Goal: Use online tool/utility: Use online tool/utility

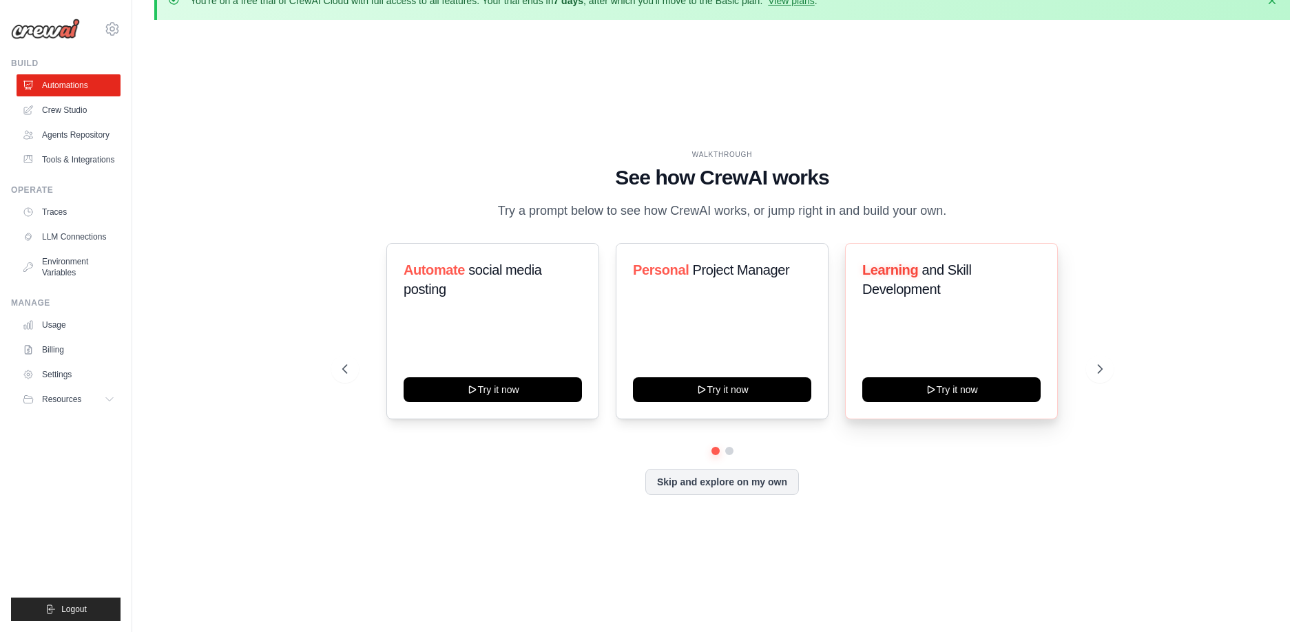
scroll to position [48, 0]
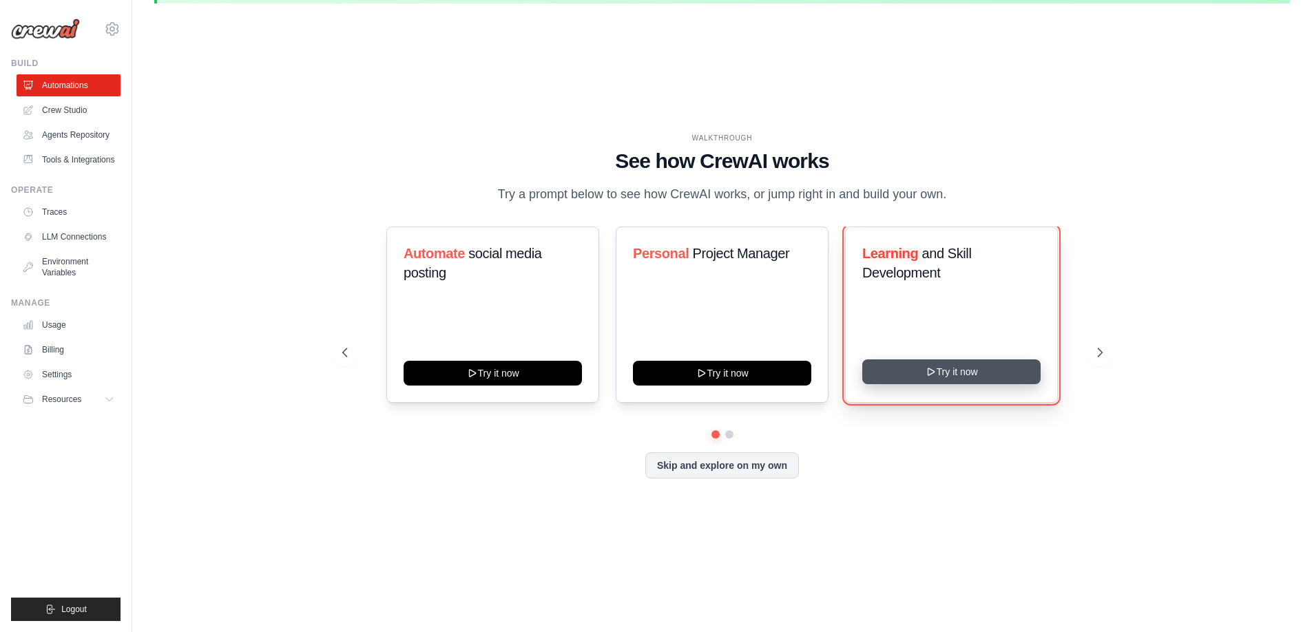
click at [919, 381] on button "Try it now" at bounding box center [951, 371] width 178 height 25
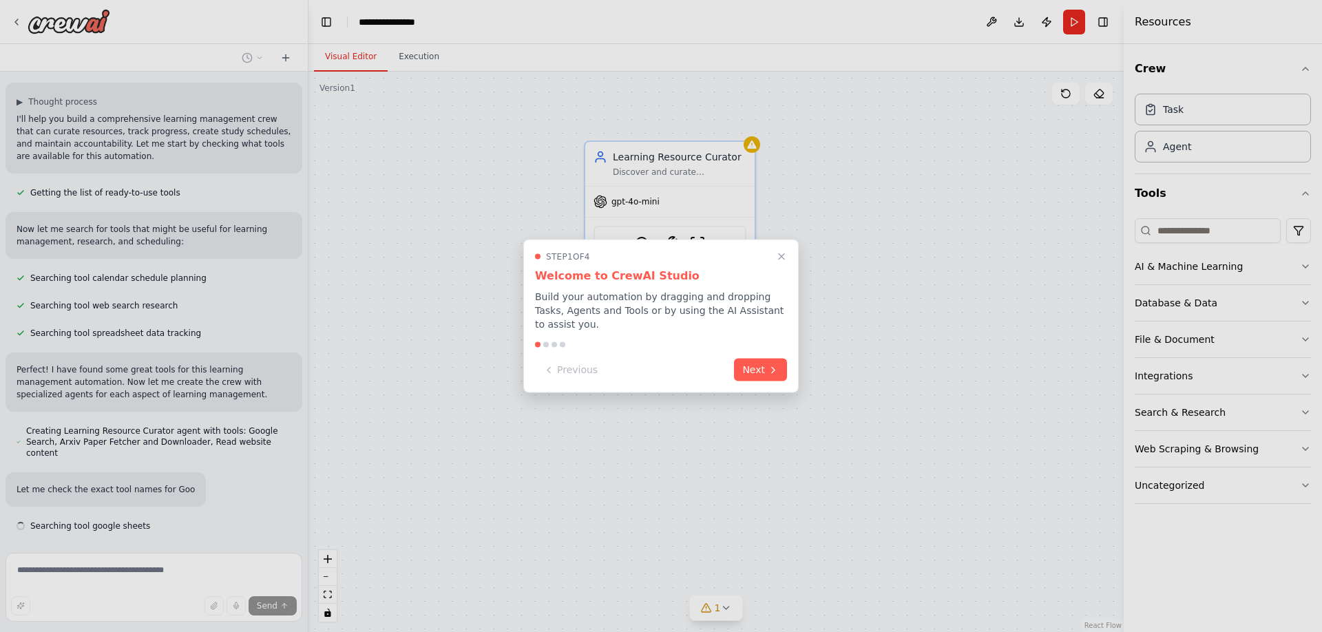
scroll to position [110, 0]
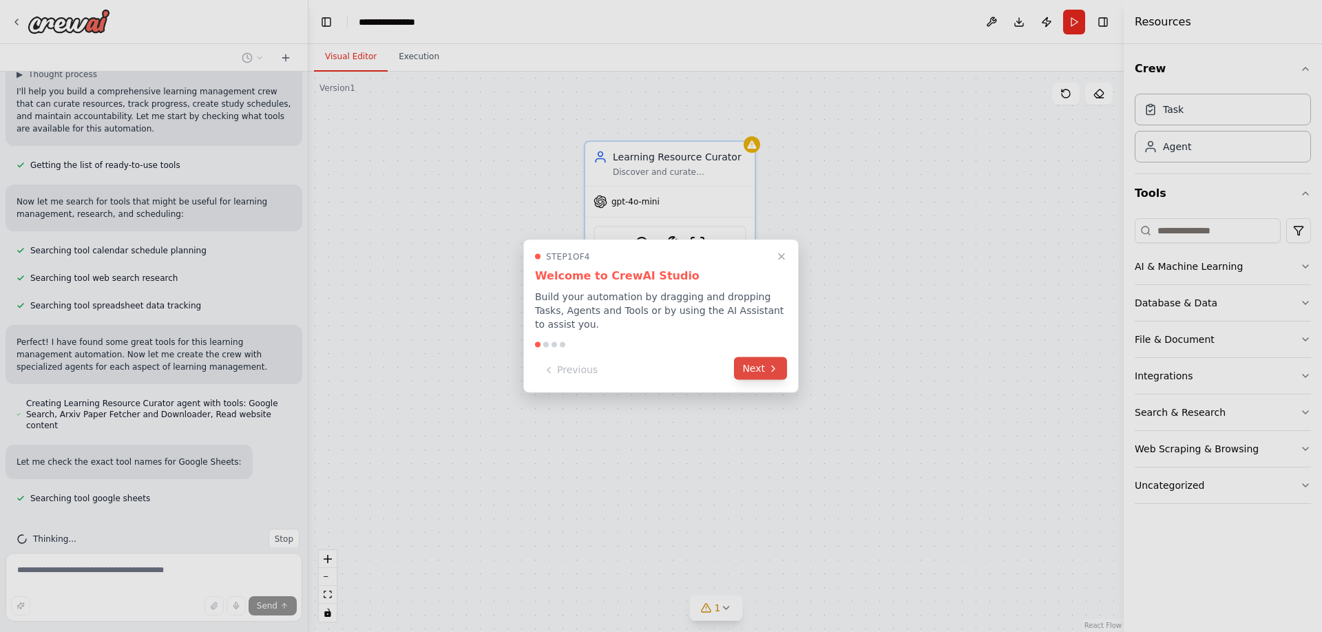
click at [751, 362] on button "Next" at bounding box center [760, 368] width 53 height 23
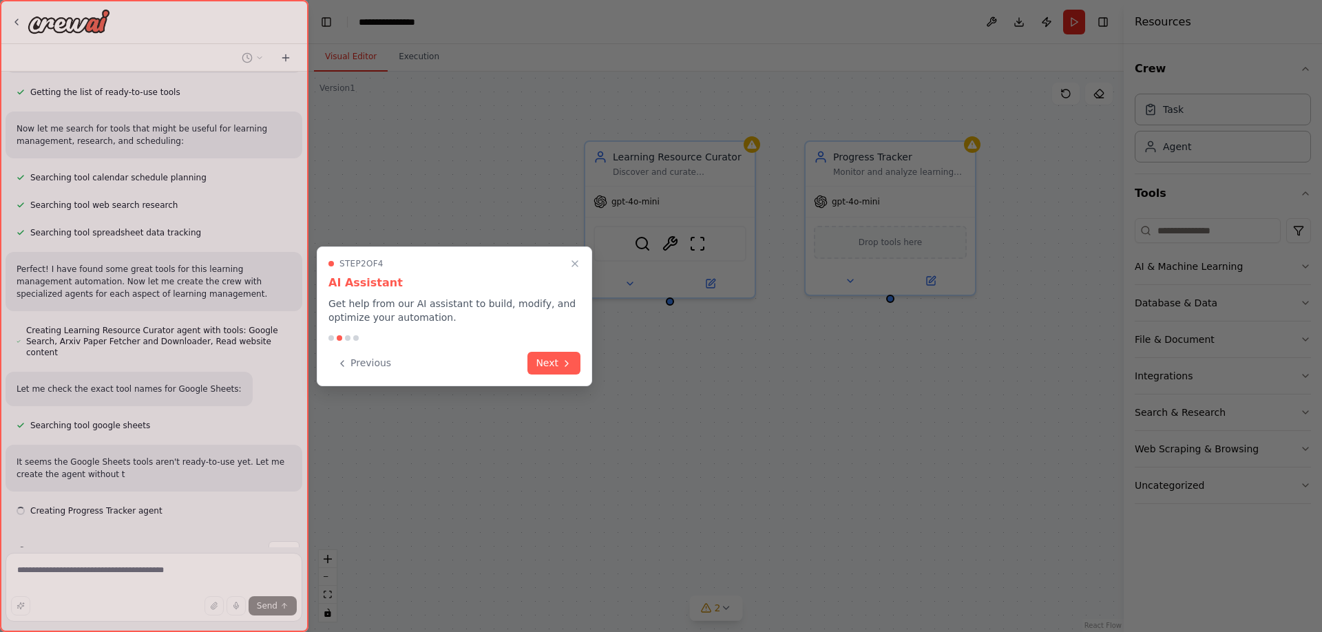
scroll to position [196, 0]
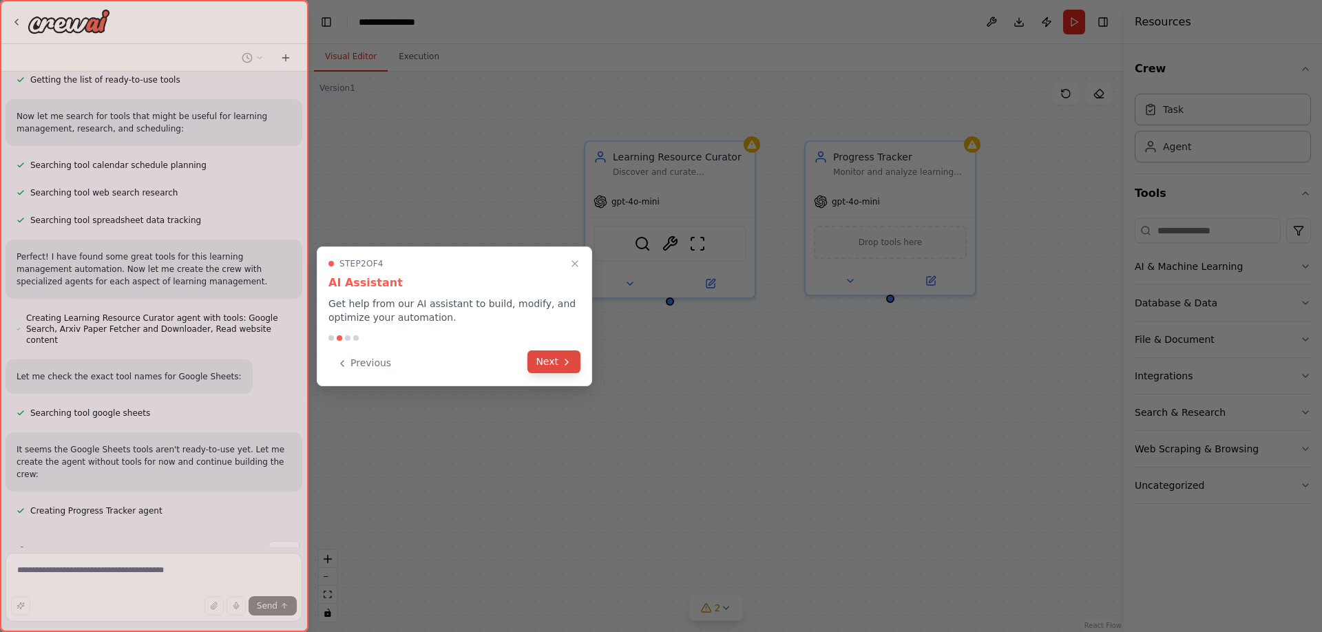
click at [552, 370] on button "Next" at bounding box center [553, 362] width 53 height 23
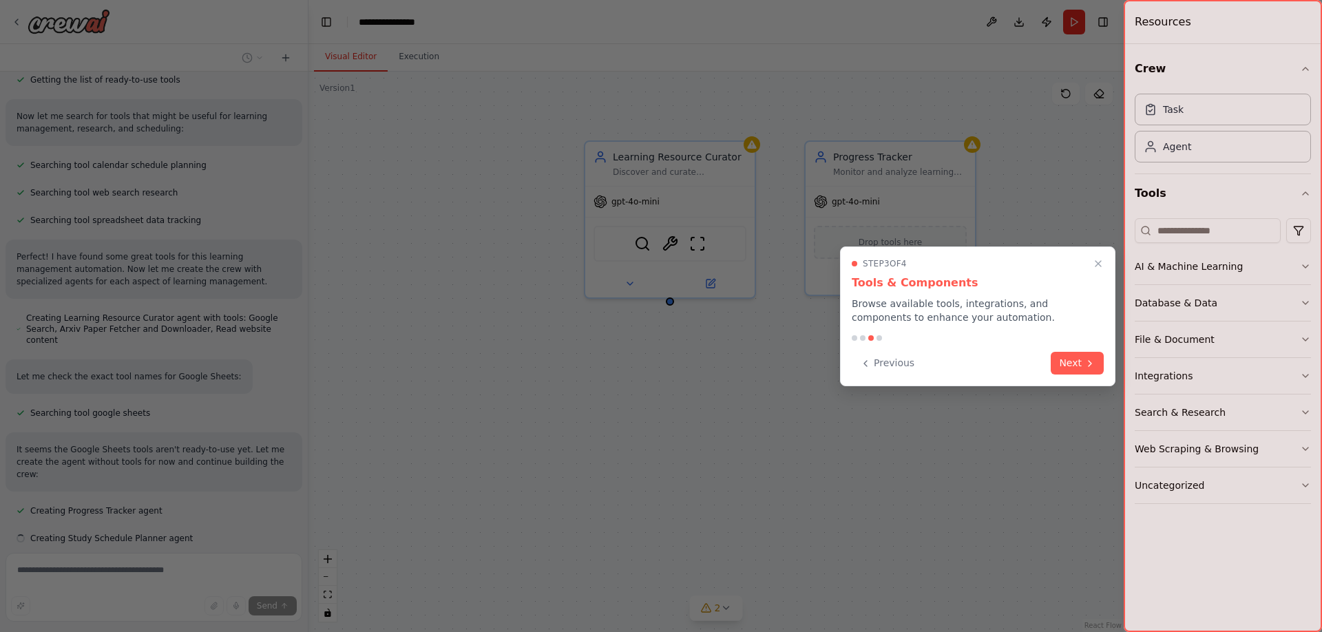
scroll to position [223, 0]
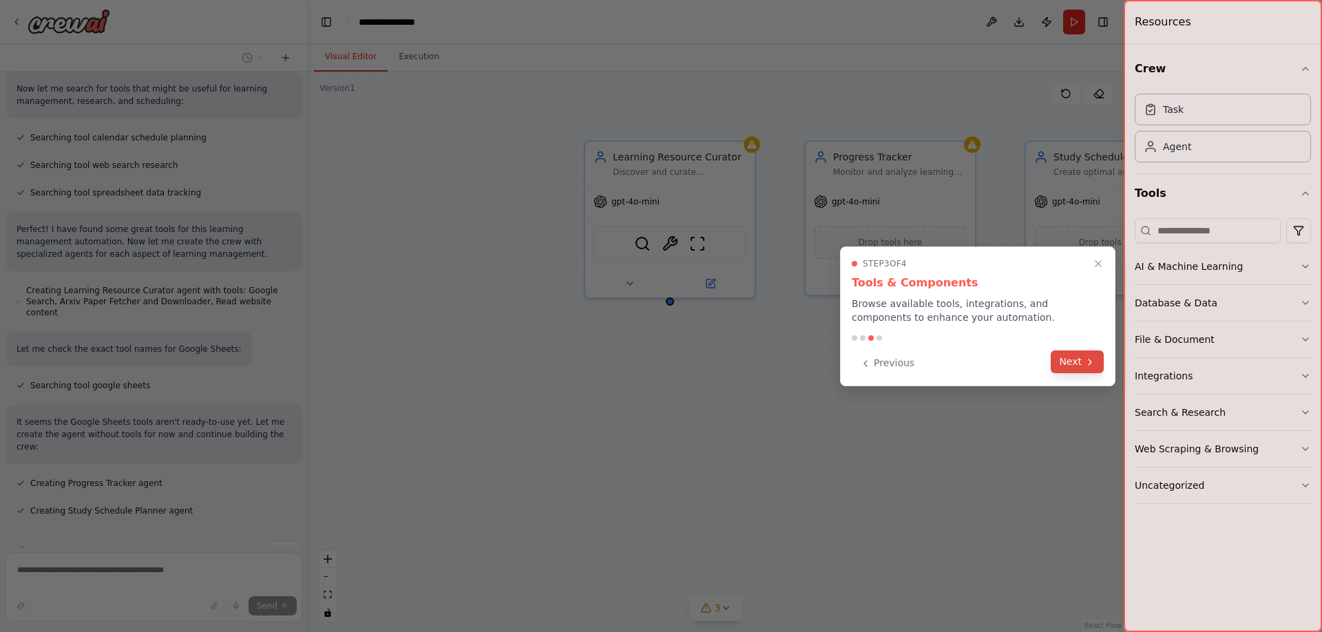
click at [1087, 357] on icon at bounding box center [1090, 362] width 11 height 11
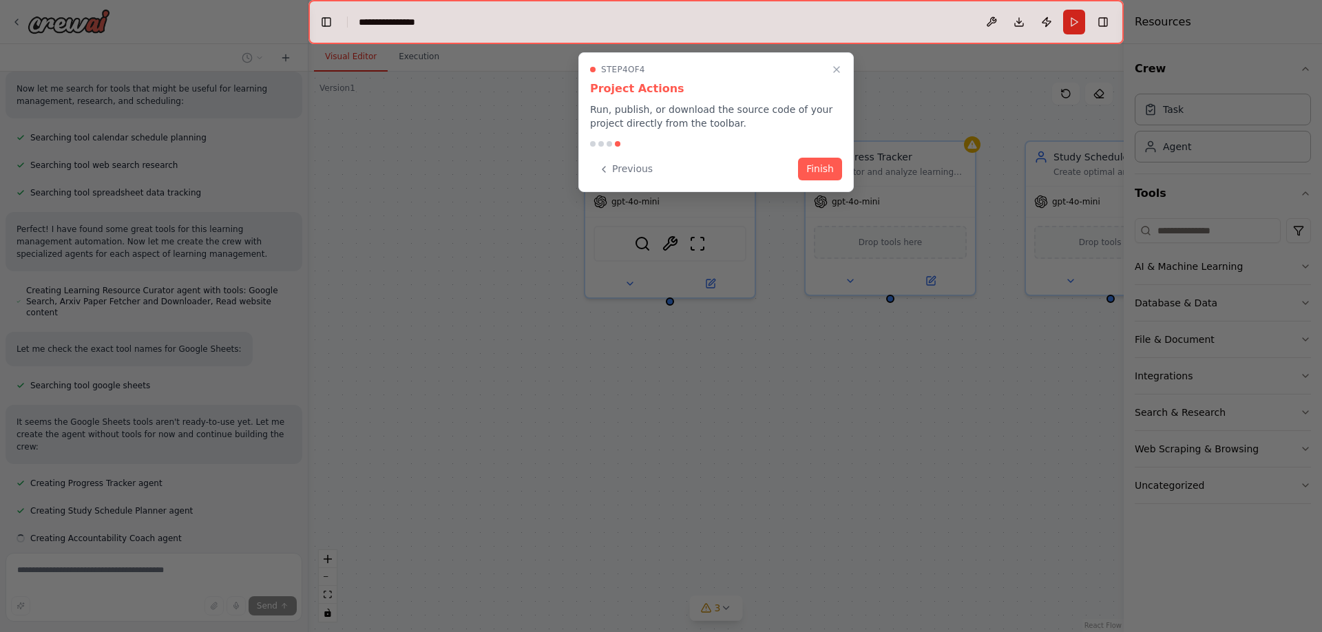
scroll to position [251, 0]
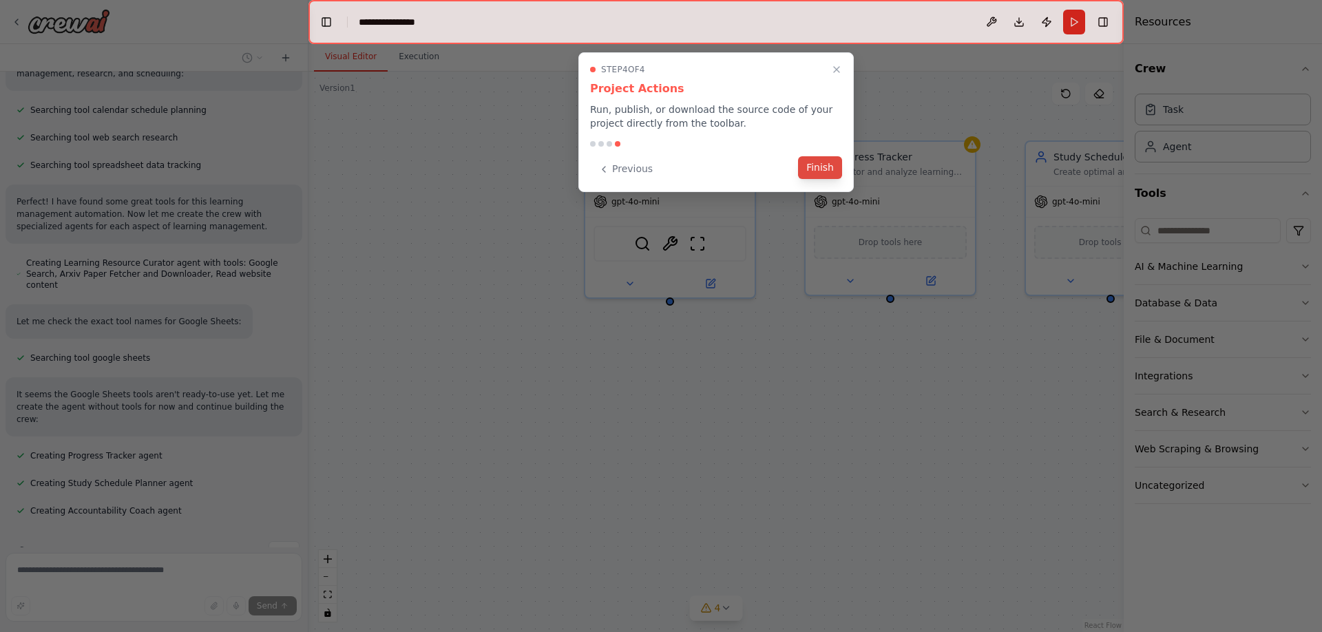
click at [828, 163] on button "Finish" at bounding box center [820, 167] width 44 height 23
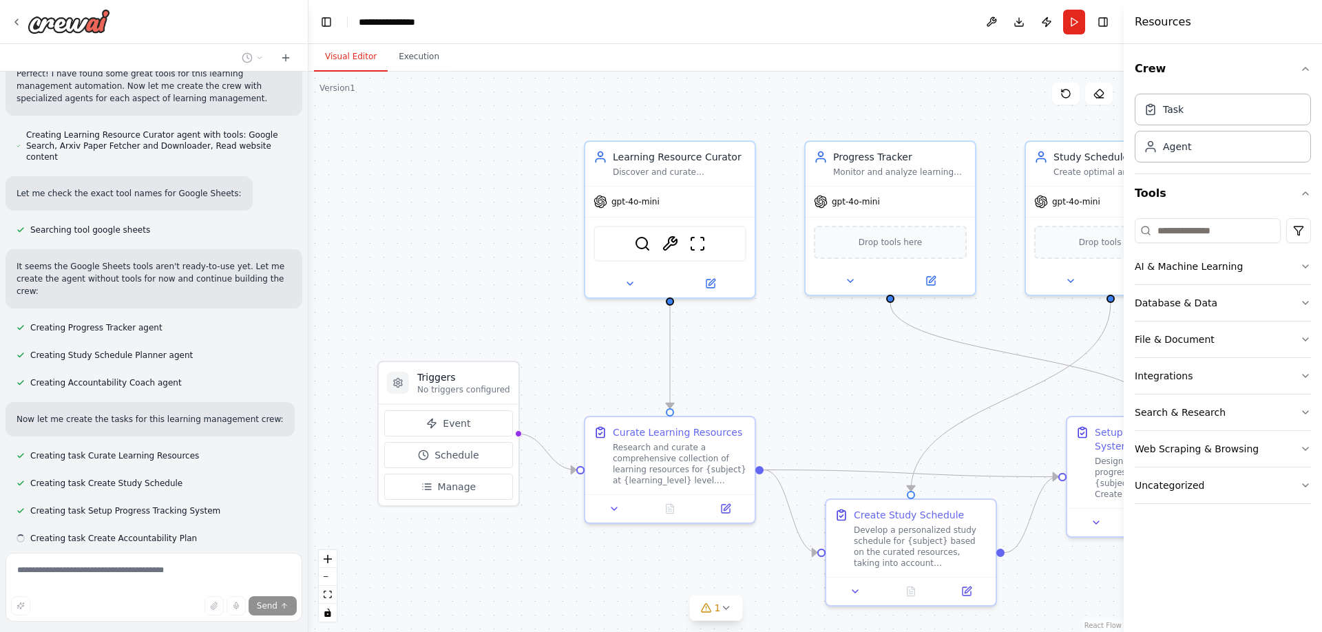
scroll to position [406, 0]
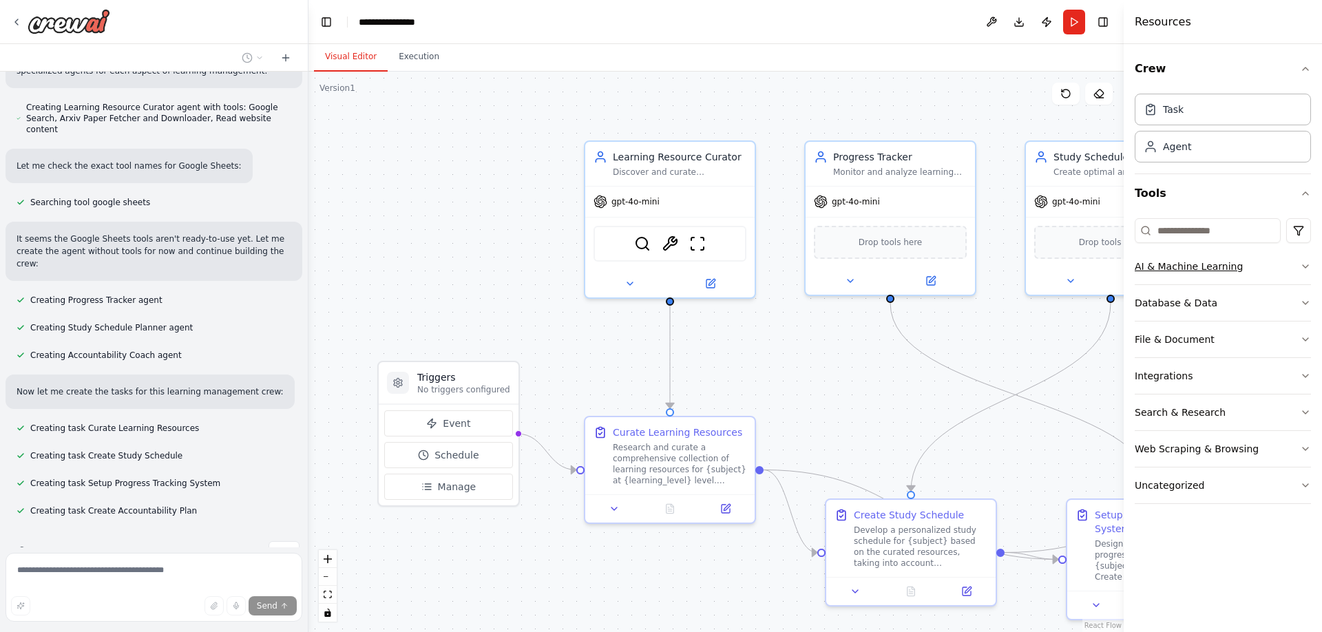
click at [1298, 271] on button "AI & Machine Learning" at bounding box center [1223, 267] width 176 height 36
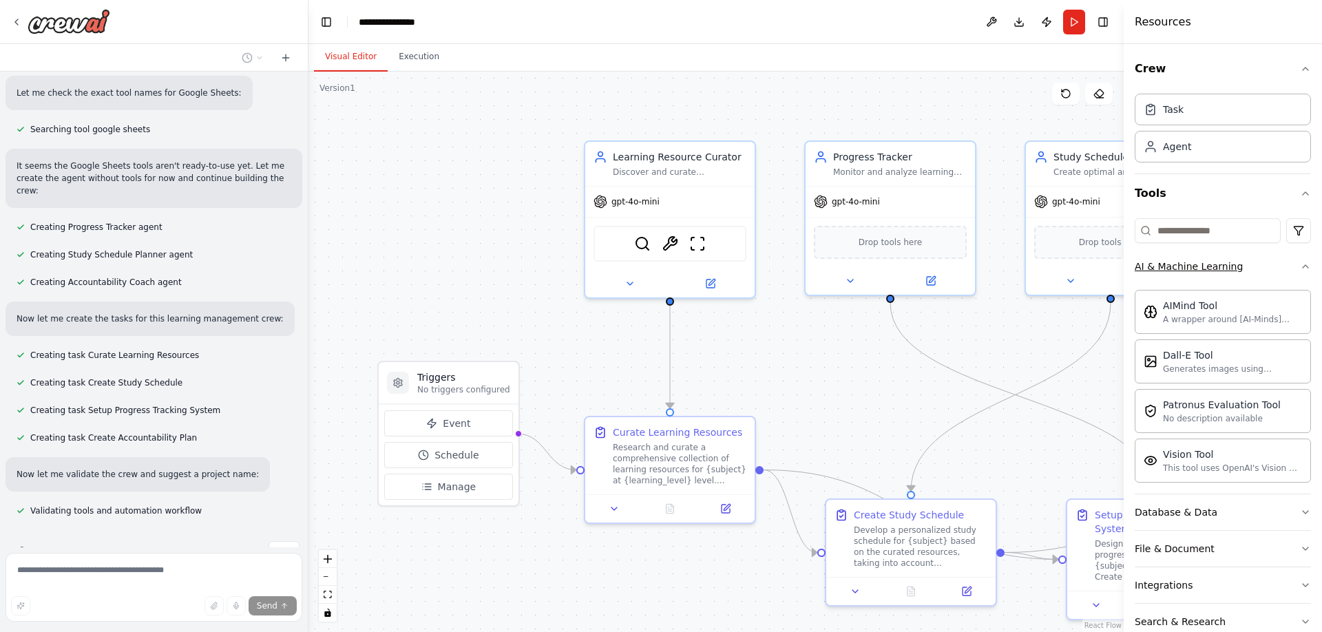
scroll to position [507, 0]
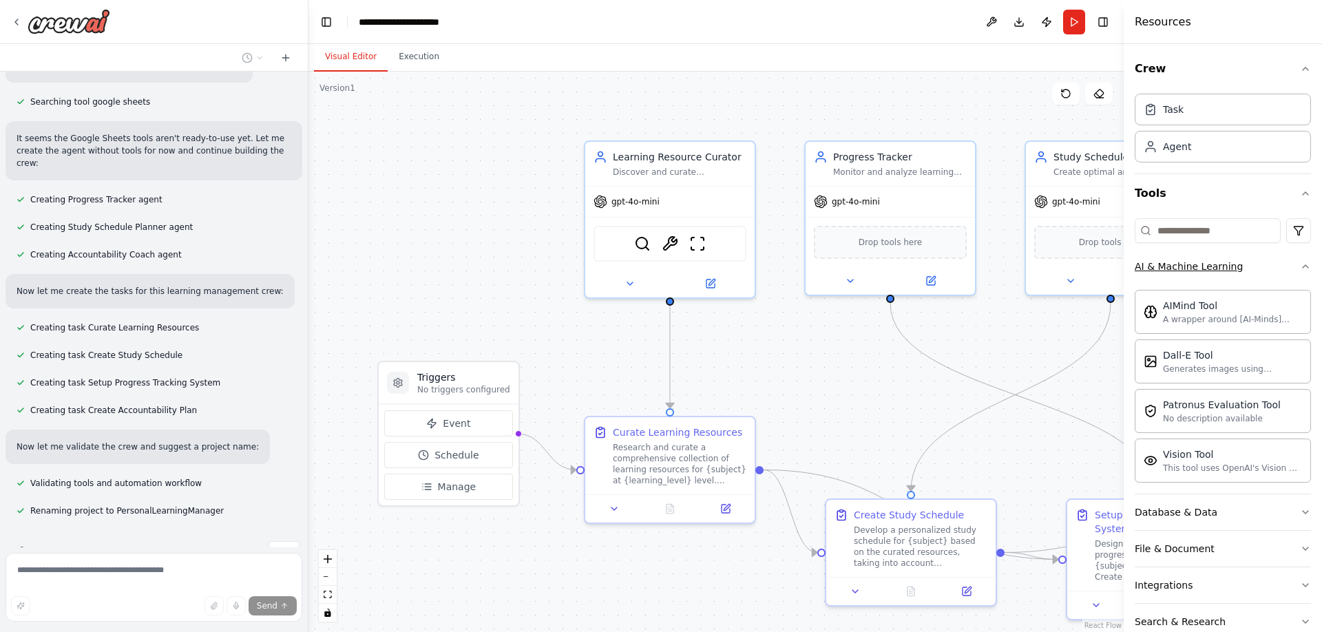
click at [1300, 271] on icon "button" at bounding box center [1305, 266] width 11 height 11
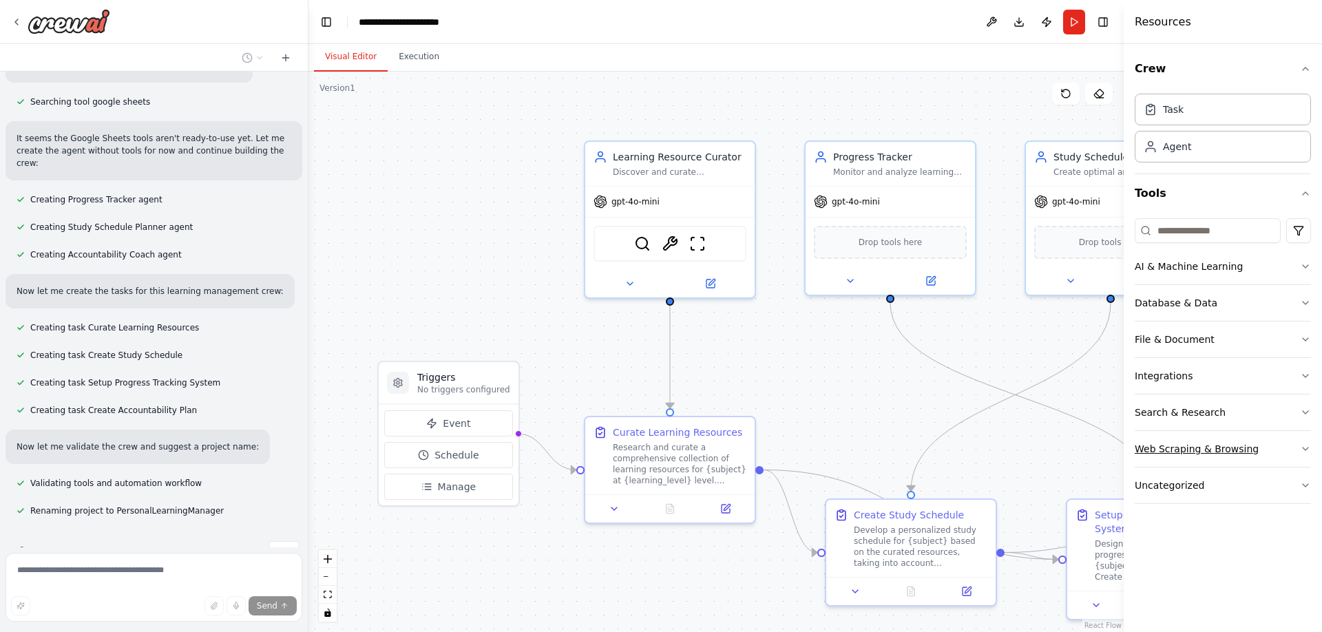
click at [1243, 448] on div "Web Scraping & Browsing" at bounding box center [1197, 449] width 124 height 14
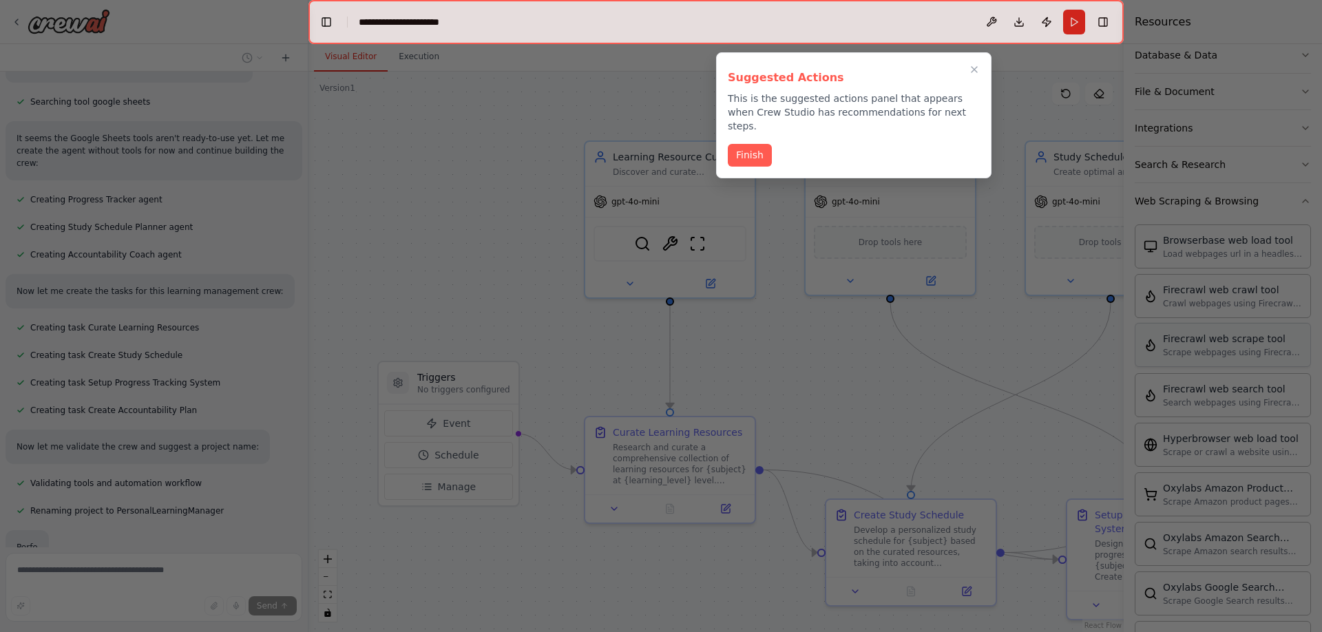
scroll to position [540, 0]
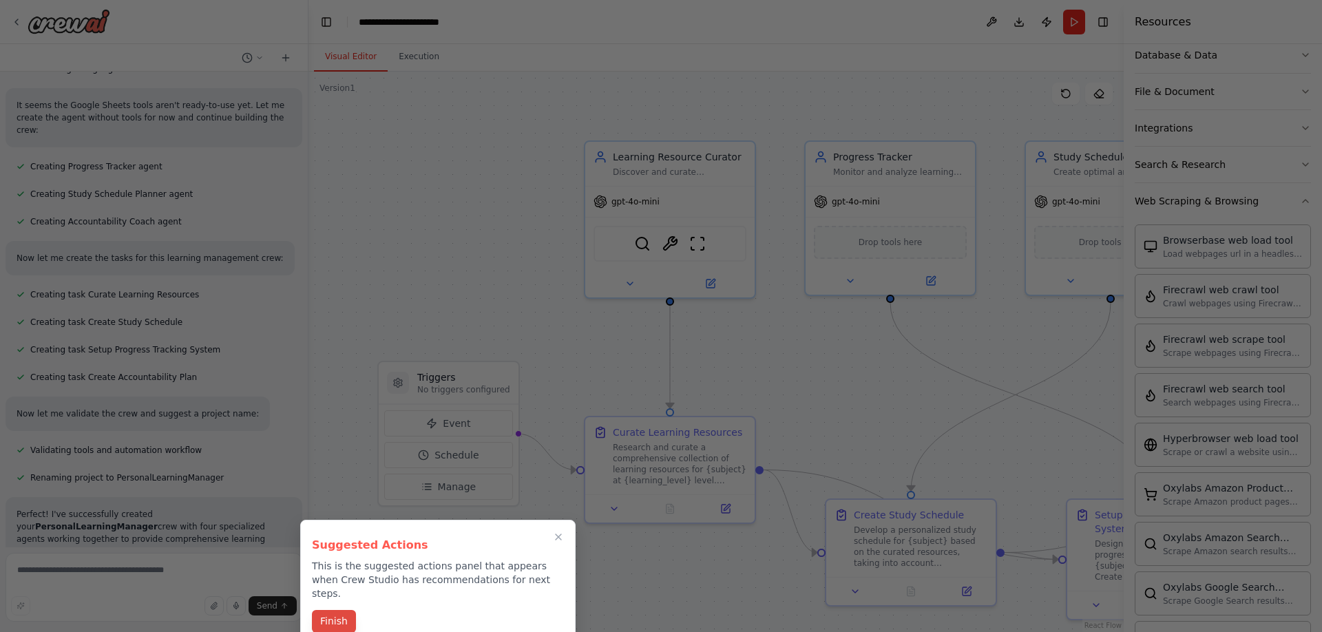
click at [344, 610] on button "Finish" at bounding box center [334, 621] width 44 height 23
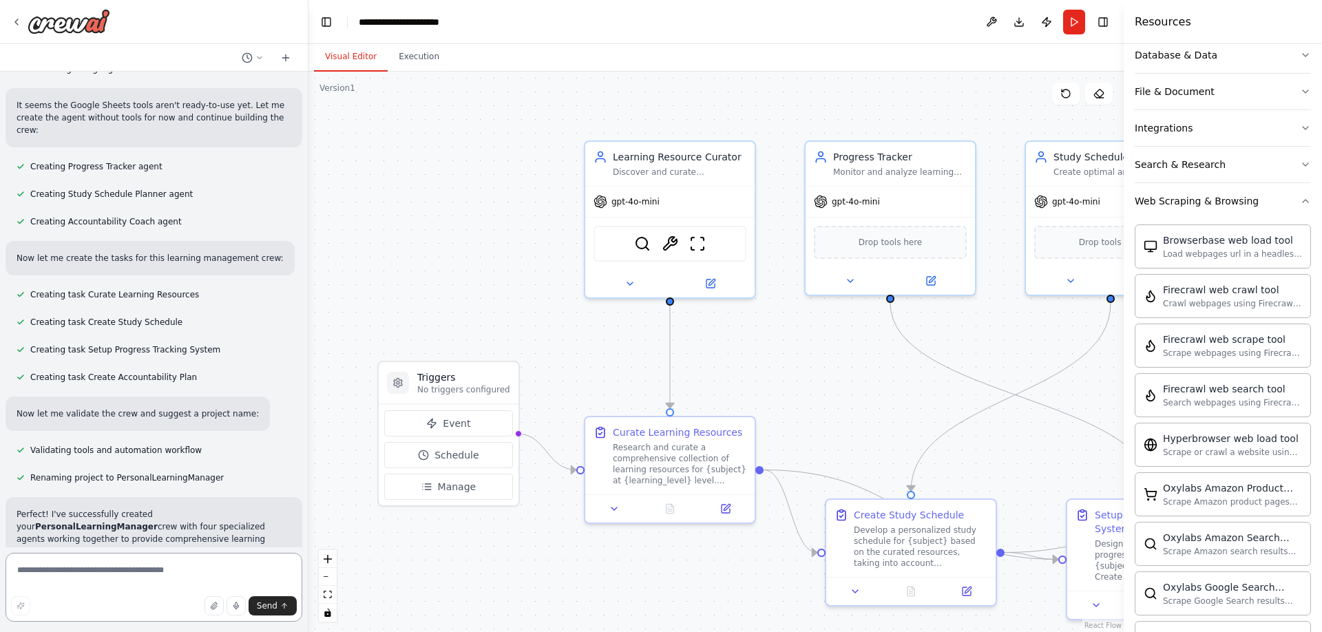
click at [137, 582] on textarea at bounding box center [154, 587] width 297 height 69
type textarea "**********"
click at [260, 607] on span "Send" at bounding box center [267, 605] width 21 height 11
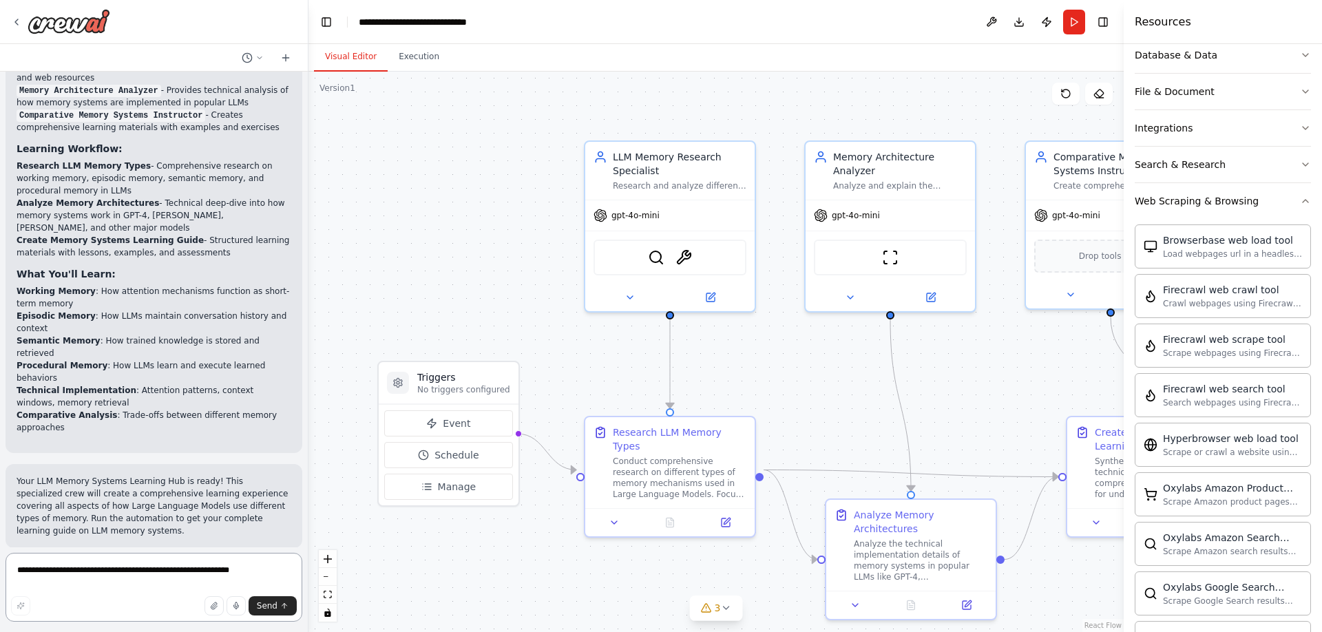
scroll to position [2658, 0]
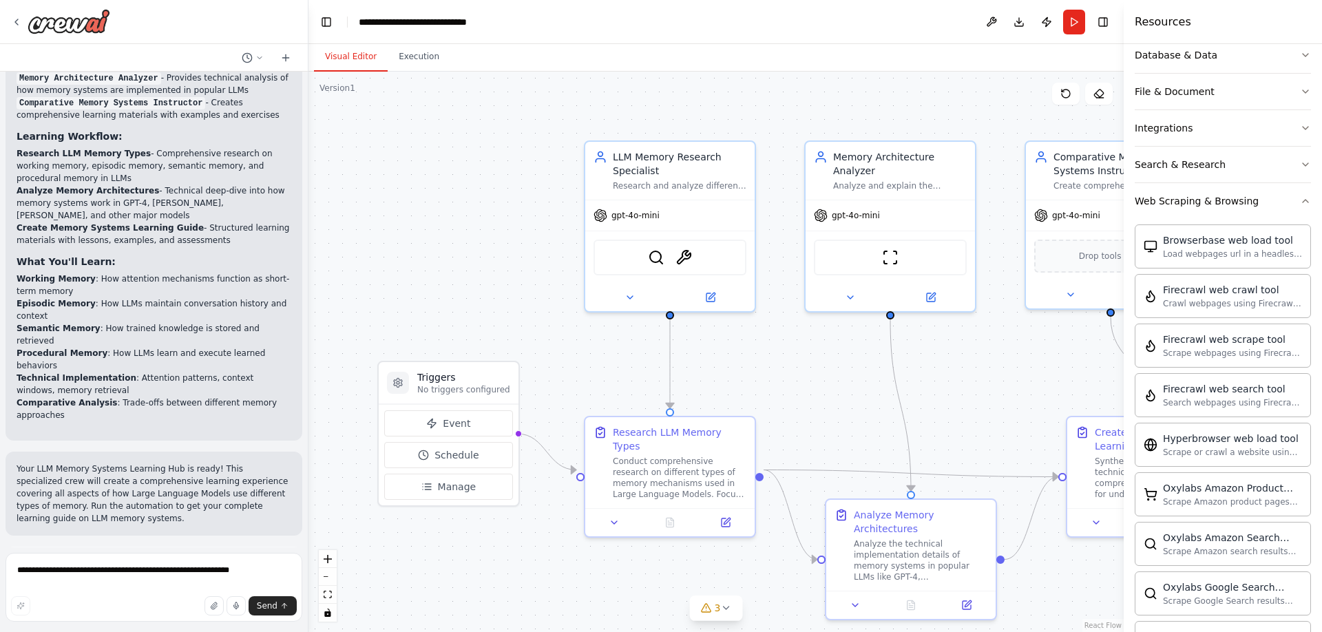
click at [160, 584] on p "I have some suggestions to help you move forward with your automation." at bounding box center [154, 595] width 275 height 22
click at [66, 561] on span "Suggestion" at bounding box center [55, 566] width 46 height 11
click at [83, 614] on button "Run Automation" at bounding box center [154, 625] width 275 height 22
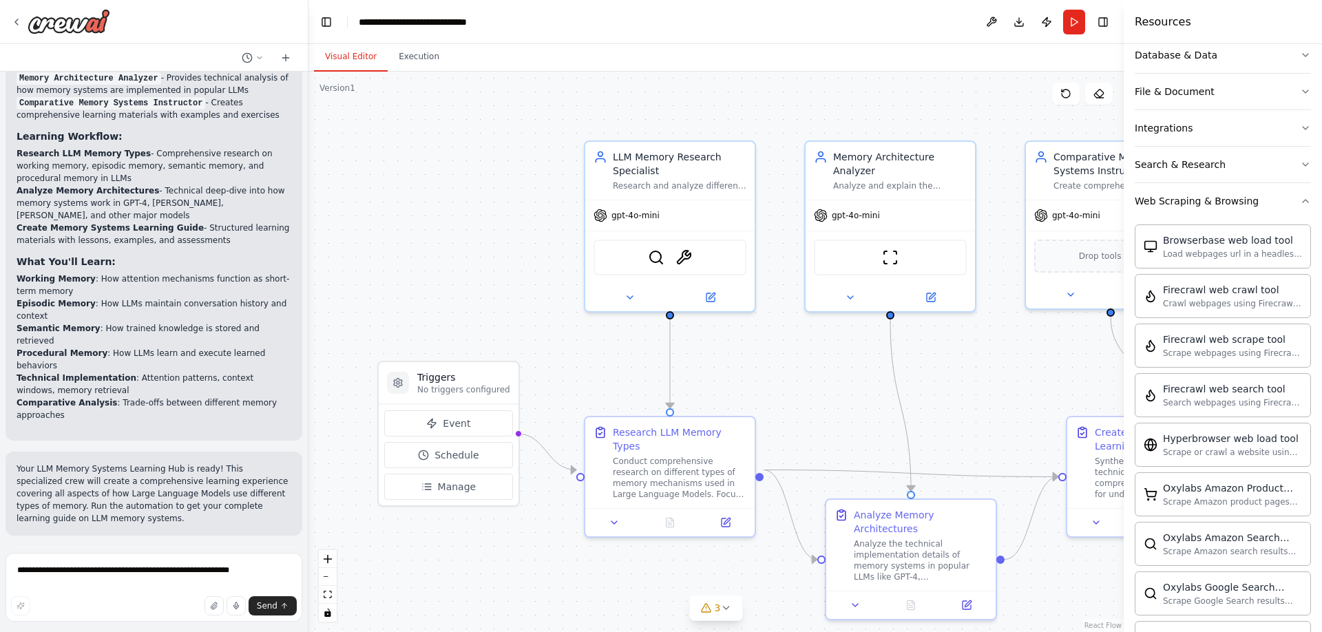
scroll to position [2547, 0]
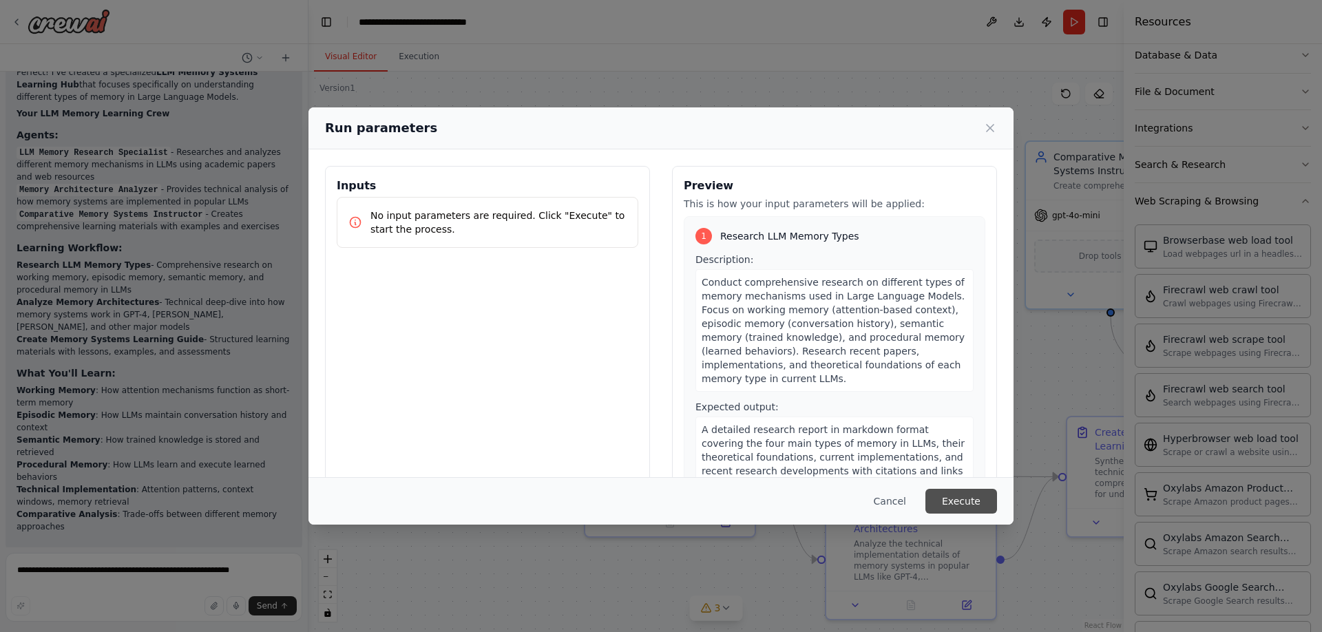
click at [955, 505] on button "Execute" at bounding box center [962, 501] width 72 height 25
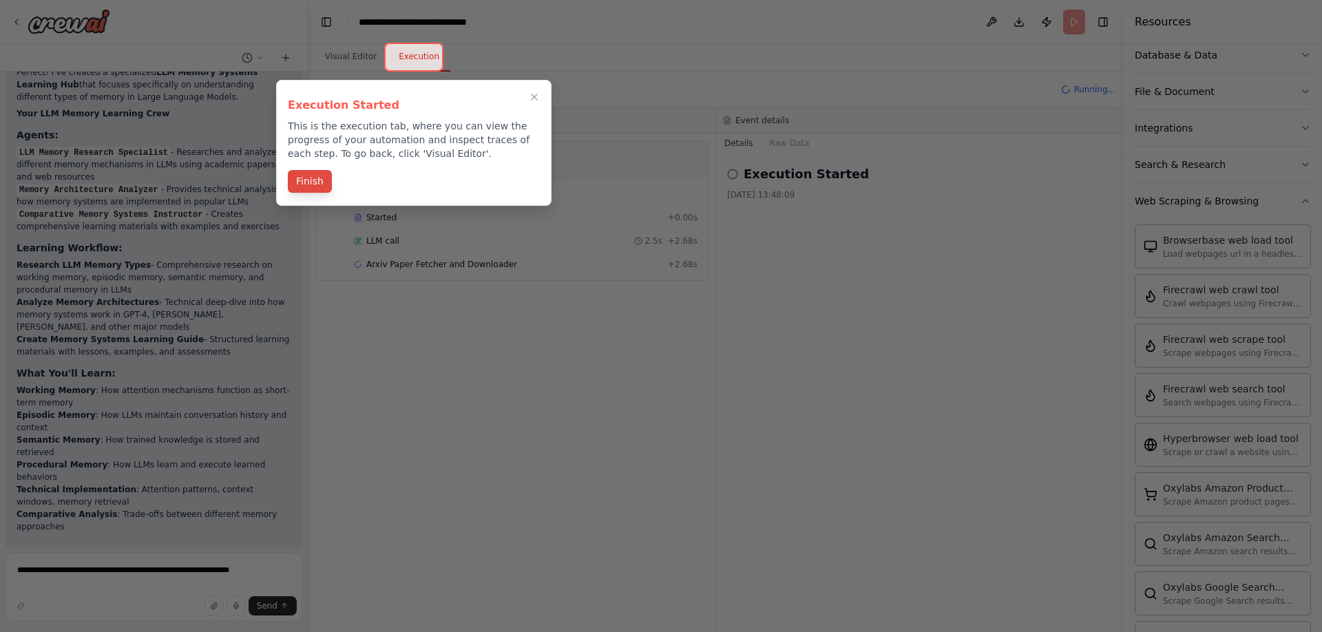
click at [322, 187] on button "Finish" at bounding box center [310, 181] width 44 height 23
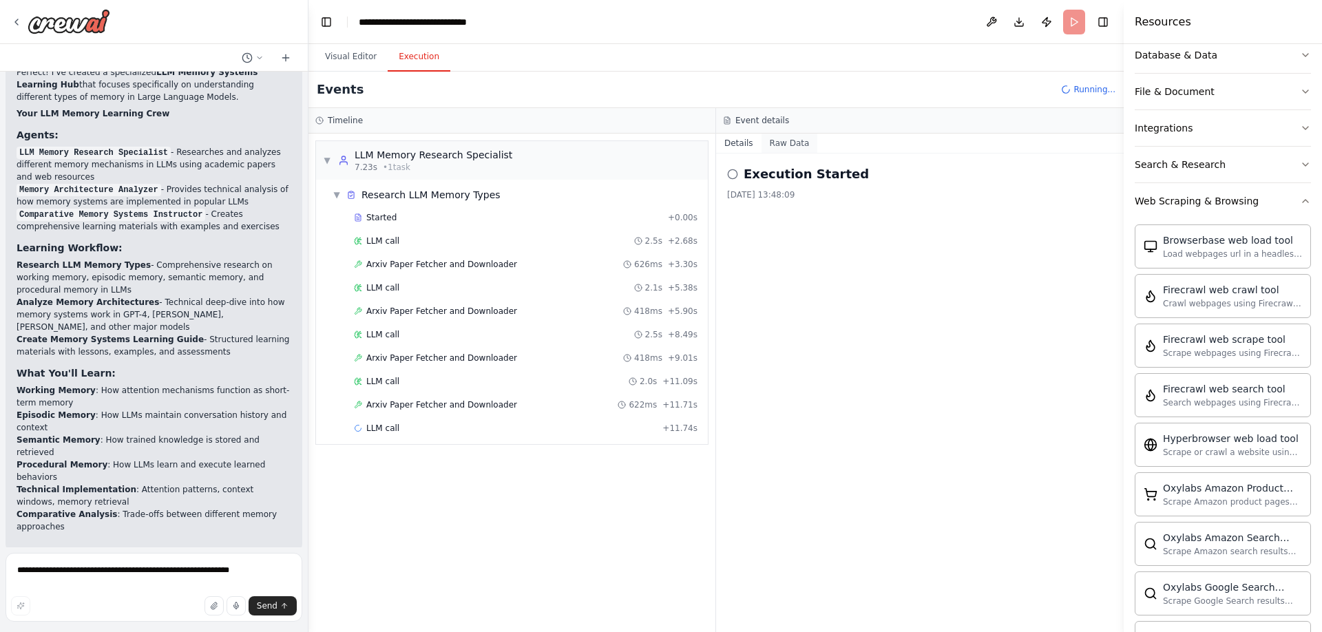
click at [790, 146] on button "Raw Data" at bounding box center [790, 143] width 56 height 19
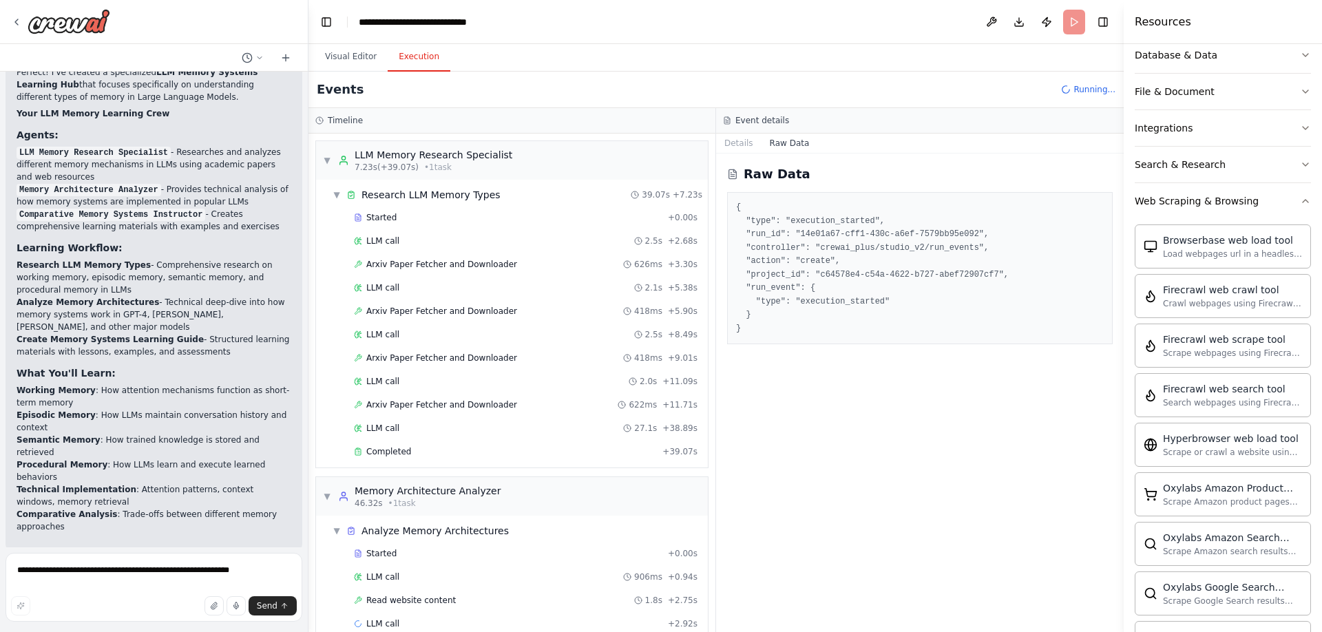
scroll to position [23, 0]
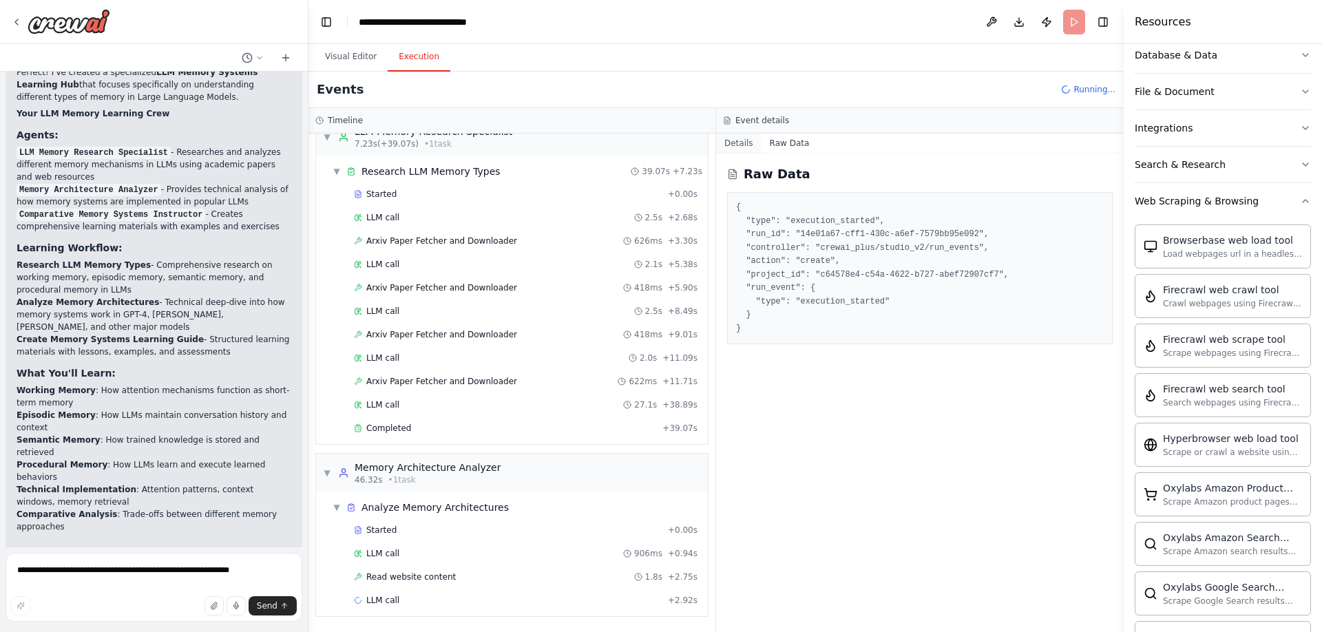
click at [745, 137] on button "Details" at bounding box center [738, 143] width 45 height 19
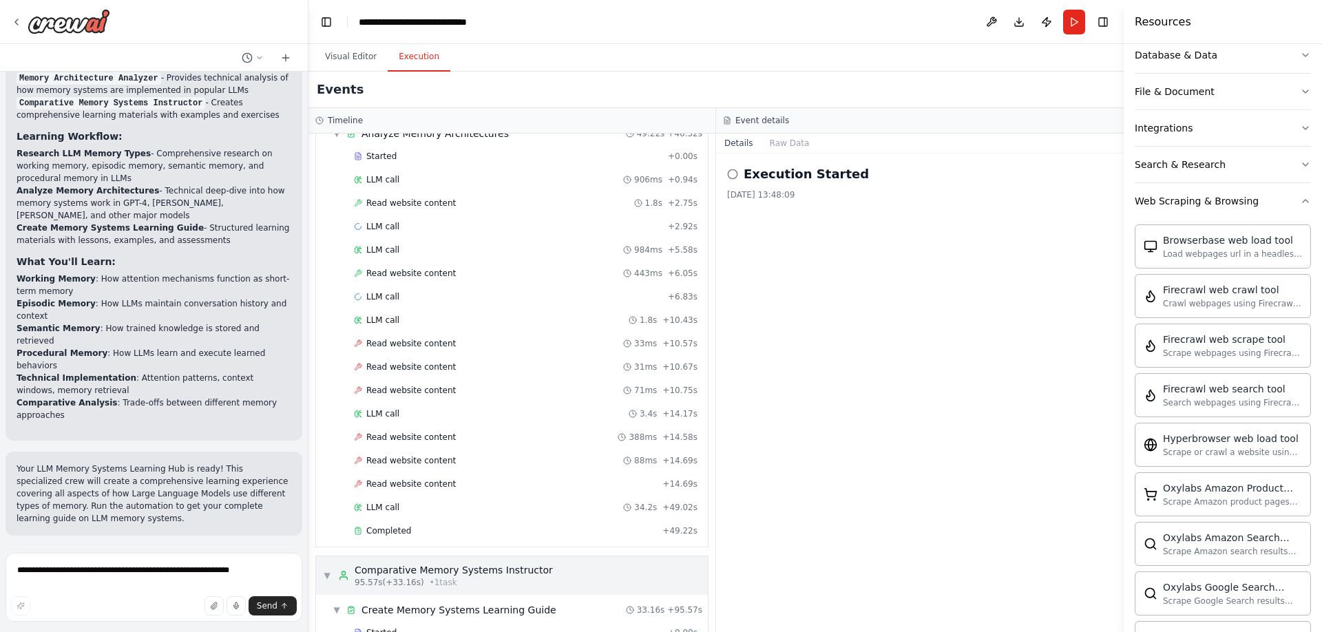
scroll to position [477, 0]
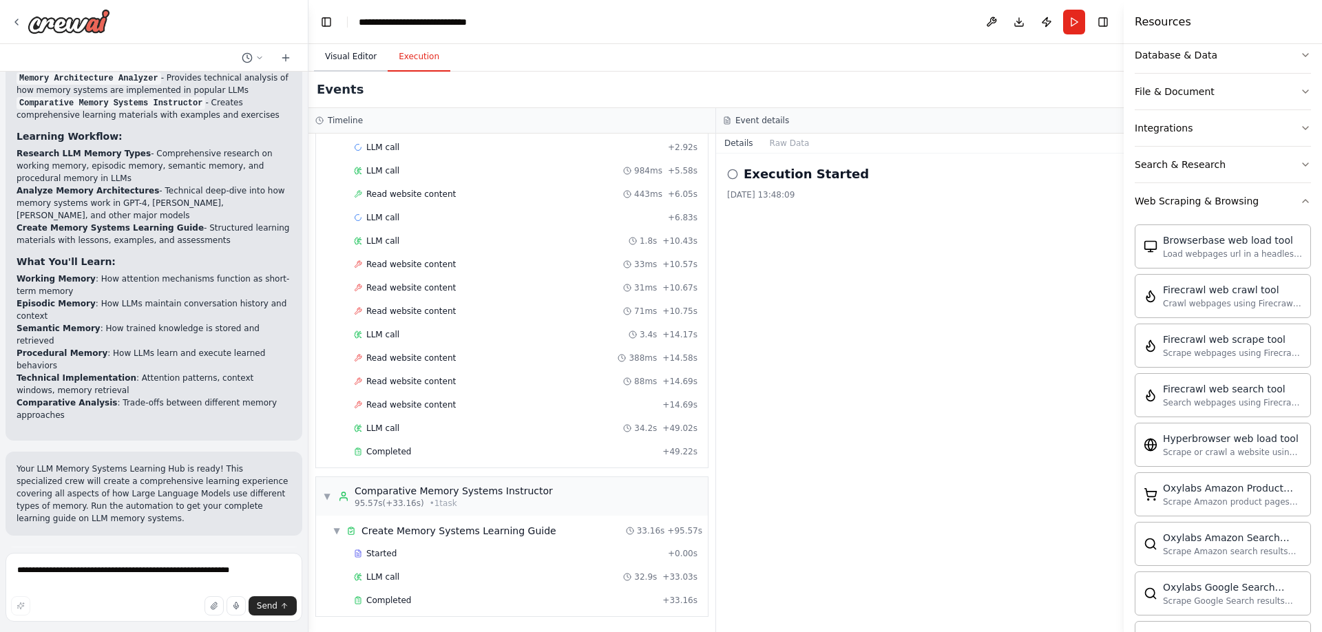
click at [346, 48] on button "Visual Editor" at bounding box center [351, 57] width 74 height 29
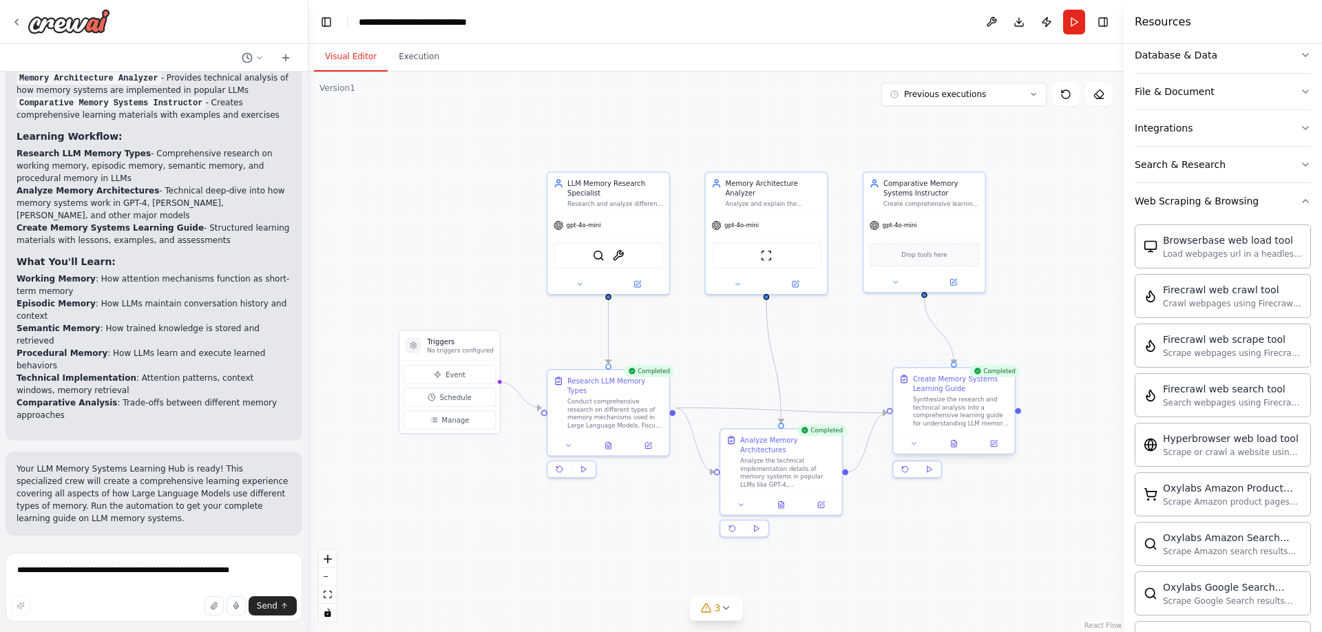
click at [934, 417] on div "Synthesize the research and technical analysis into a comprehensive learning gu…" at bounding box center [961, 412] width 96 height 32
click at [955, 446] on icon at bounding box center [954, 446] width 3 height 0
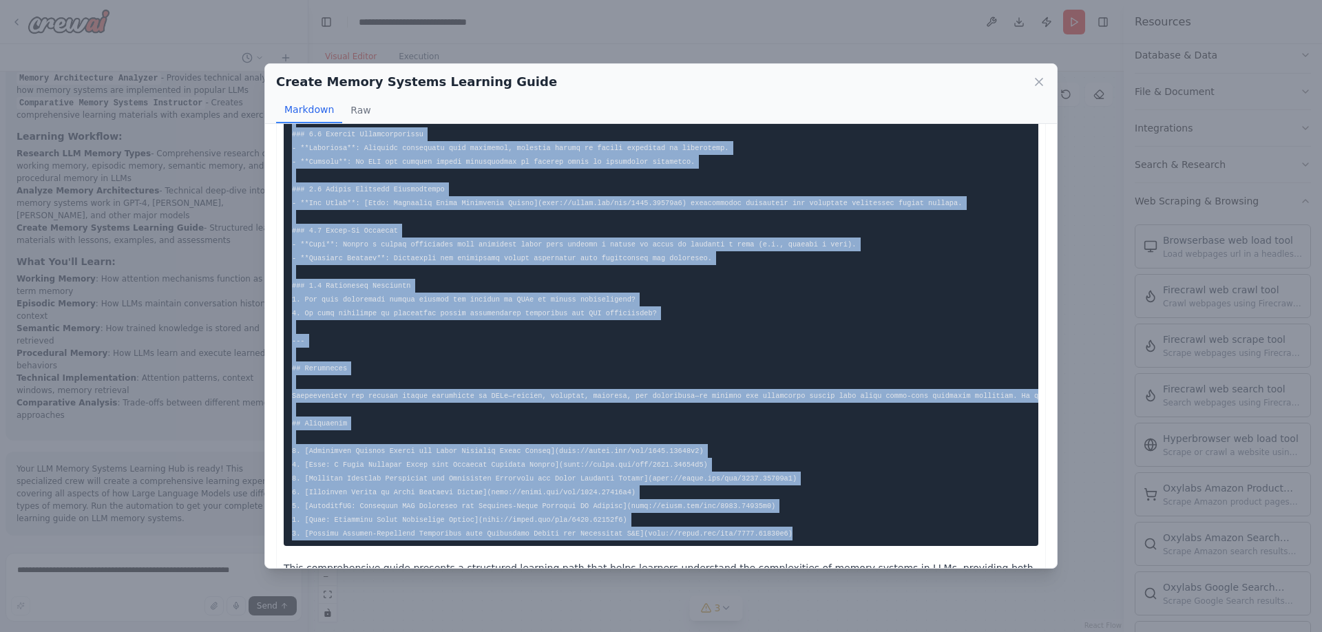
scroll to position [1259, 0]
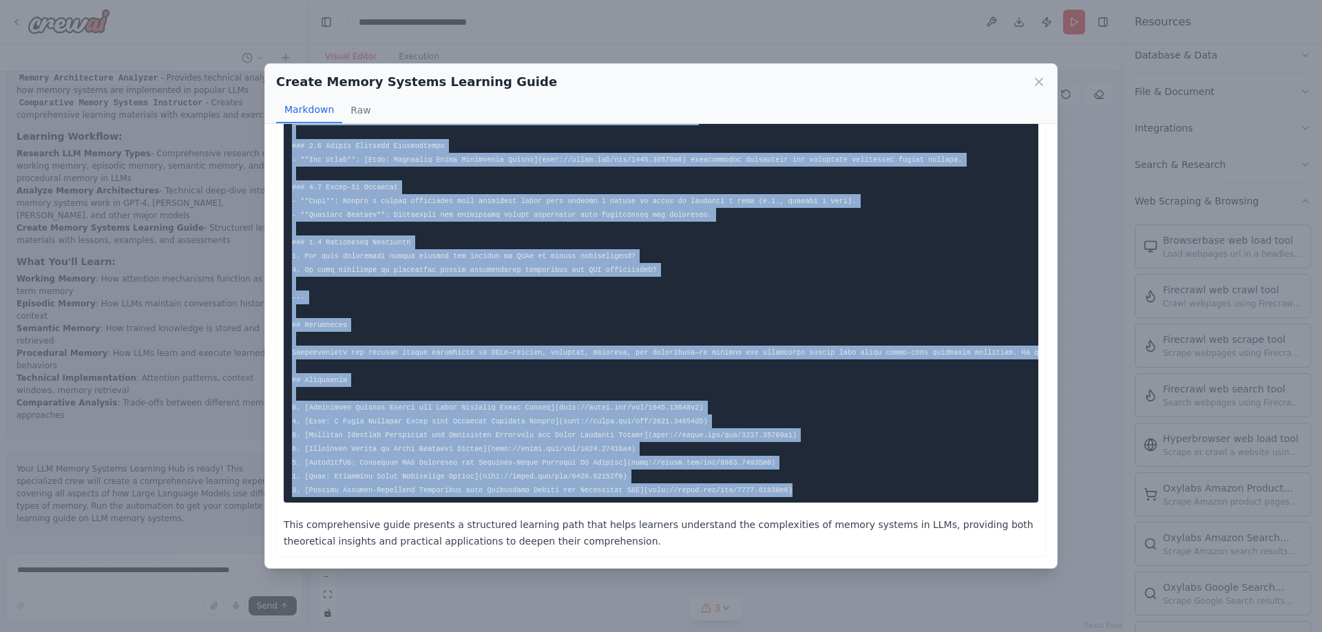
drag, startPoint x: 292, startPoint y: 156, endPoint x: 818, endPoint y: 473, distance: 614.1
copy code "# Comprehensive Learning Guide on Memory Mechanisms in Large Language Models Th…"
